Goal: Information Seeking & Learning: Find specific fact

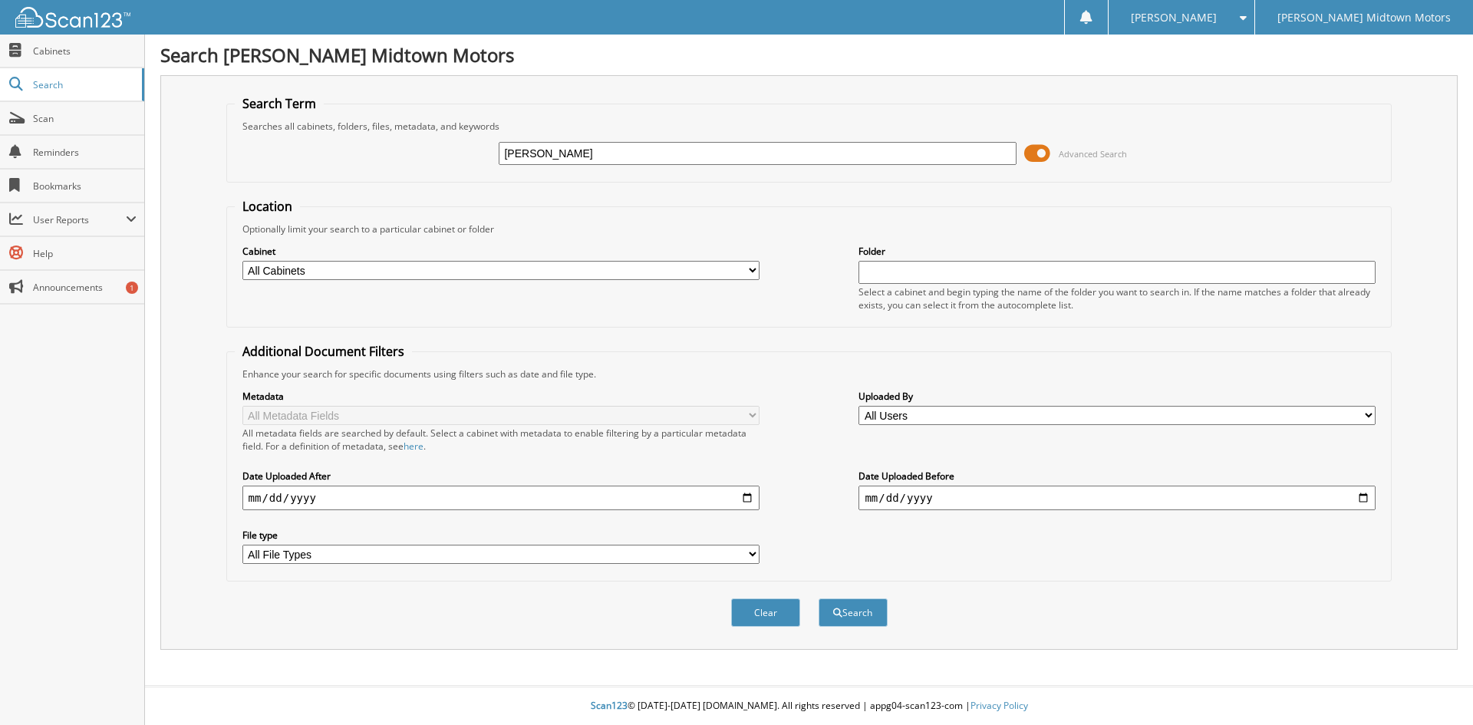
type input "[PERSON_NAME]"
click at [818, 598] on button "Search" at bounding box center [852, 612] width 69 height 28
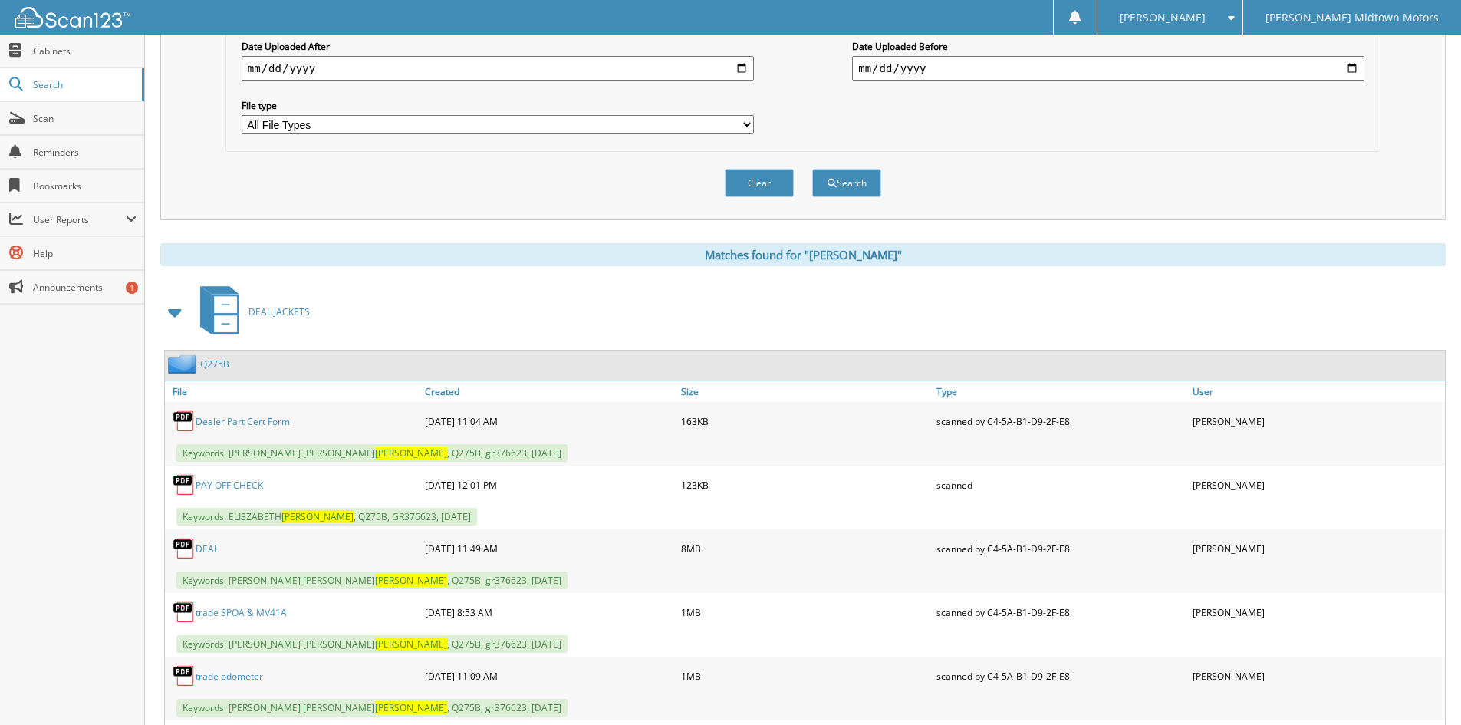
scroll to position [536, 0]
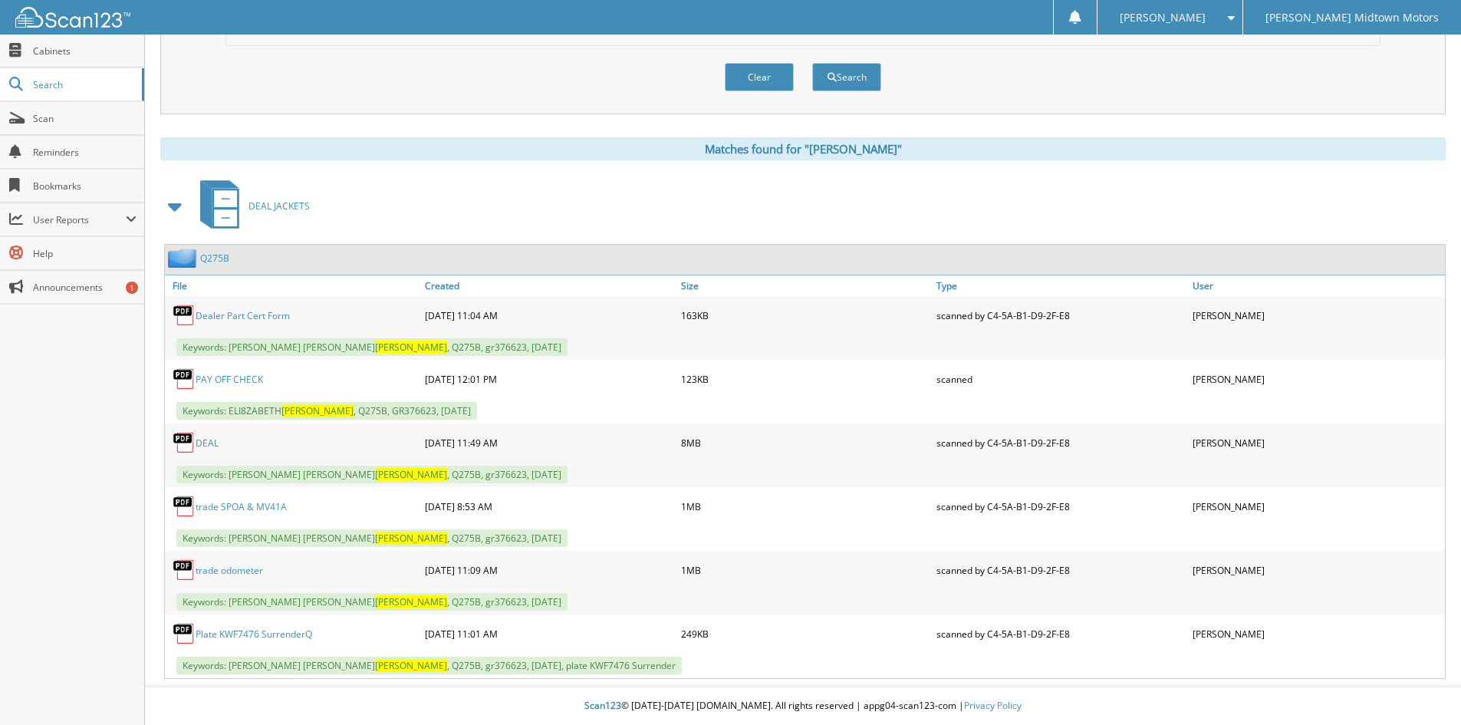
click at [207, 446] on link "DEAL" at bounding box center [207, 442] width 23 height 13
click at [185, 314] on img at bounding box center [184, 315] width 23 height 23
click at [225, 321] on link "Dealer Part Cert Form" at bounding box center [243, 315] width 94 height 13
click at [226, 380] on link "PAY OFF CHECK" at bounding box center [229, 379] width 67 height 13
click at [222, 505] on link "trade SPOA & MV41A" at bounding box center [241, 506] width 91 height 13
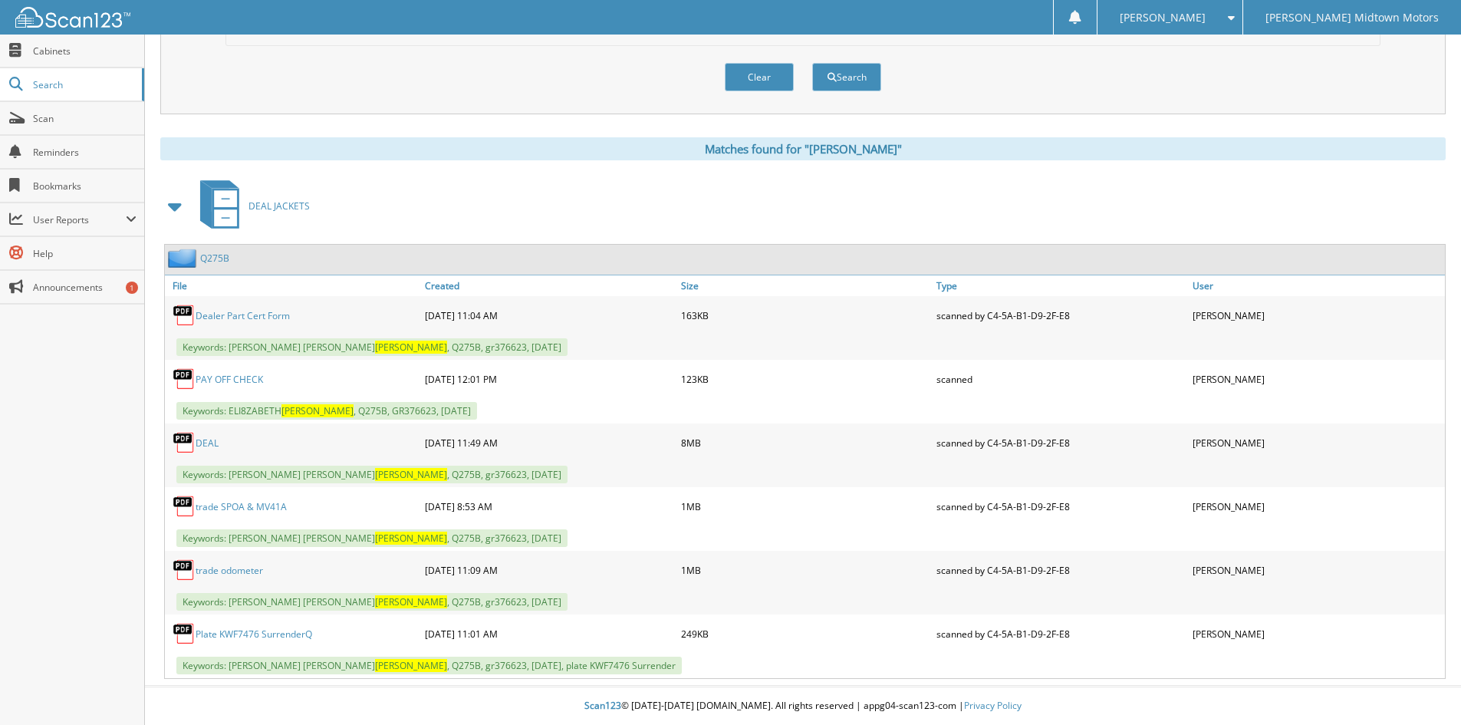
click at [232, 568] on link "trade odometer" at bounding box center [229, 570] width 67 height 13
click at [238, 637] on link "Plate KWF7476 SurrenderQ" at bounding box center [254, 633] width 117 height 13
click at [242, 635] on link "Plate KWF7476 SurrenderQ" at bounding box center [254, 633] width 117 height 13
click at [198, 440] on link "DEAL" at bounding box center [207, 442] width 23 height 13
